Goal: Information Seeking & Learning: Learn about a topic

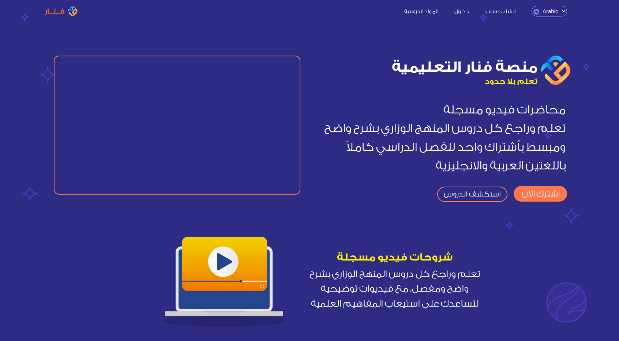
click at [531, 187] on link "اشترك الان" at bounding box center [540, 194] width 53 height 16
click at [450, 192] on link "استكشف الدروس" at bounding box center [472, 194] width 70 height 15
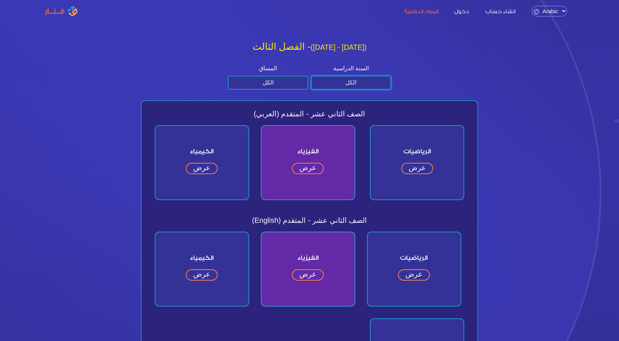
click at [354, 85] on select "الكل الصف الثاني عشر الصف الحادي عشر الصف العاشر الصف التاسع" at bounding box center [351, 83] width 80 height 14
select select "الثاني عشر"
click at [311, 76] on select "الكل الصف الثاني عشر الصف الحادي عشر الصف العاشر الصف التاسع" at bounding box center [351, 83] width 80 height 14
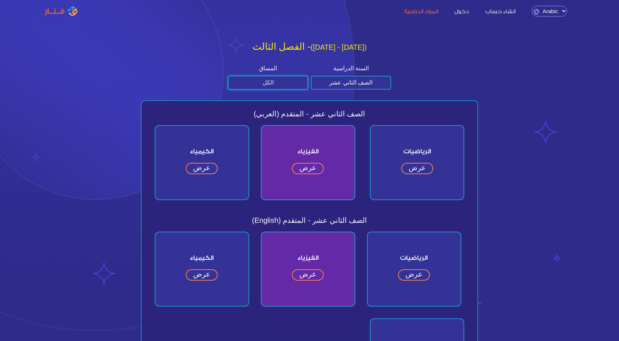
click at [292, 85] on select "الكل متقدم عام" at bounding box center [268, 83] width 80 height 14
select select "المتقدم"
click at [228, 76] on select "الكل متقدم عام" at bounding box center [268, 83] width 80 height 14
click at [426, 166] on link "عرض" at bounding box center [417, 168] width 32 height 11
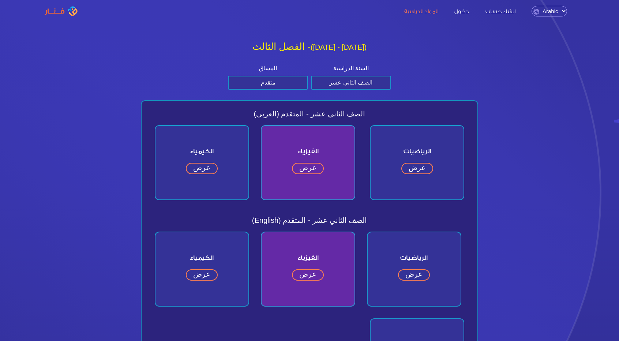
select select "المتقدم"
select select "الثاني عشر"
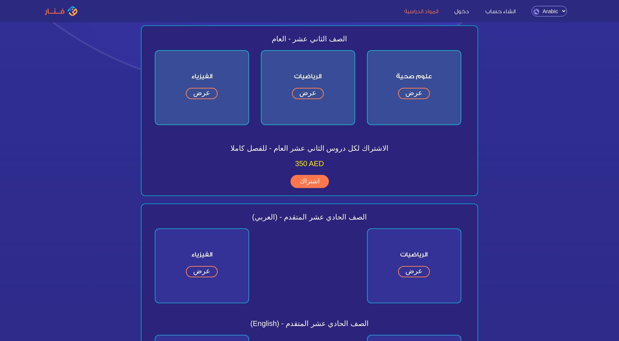
scroll to position [393, 0]
